Goal: Task Accomplishment & Management: Manage account settings

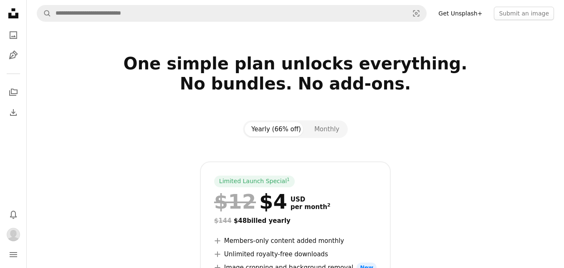
click at [12, 13] on icon "Unsplash logo Unsplash Home" at bounding box center [13, 13] width 17 height 17
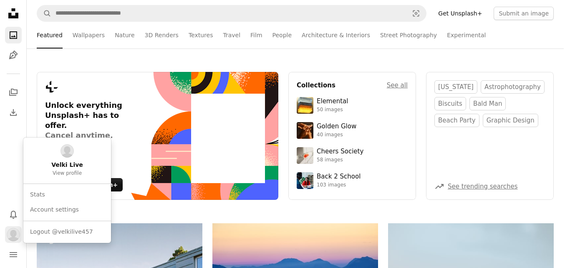
click at [15, 235] on img "Profile" at bounding box center [13, 234] width 13 height 13
click at [68, 172] on span "View profile" at bounding box center [67, 173] width 29 height 7
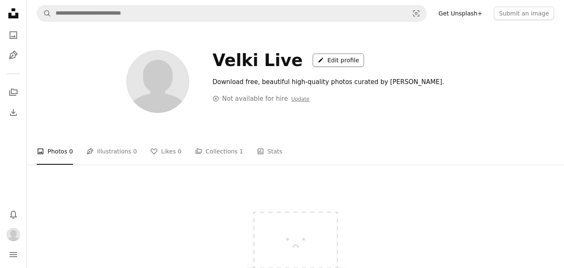
click at [330, 59] on link "A pencil Edit profile" at bounding box center [338, 59] width 51 height 13
